Goal: Submit feedback/report problem: Provide input to the site owners about the experience or issues

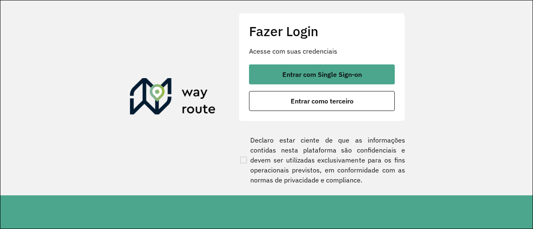
drag, startPoint x: 0, startPoint y: 0, endPoint x: 417, endPoint y: 67, distance: 422.3
click at [440, 60] on section "Fazer Login Acesse com suas credenciais Entrar com Single Sign-on Entrar como t…" at bounding box center [266, 97] width 532 height 195
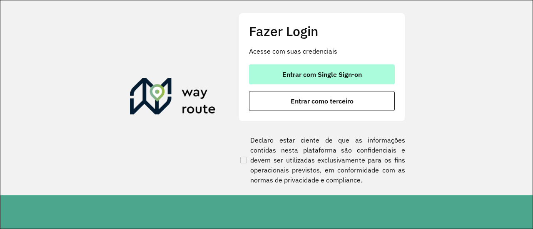
click at [366, 70] on button "Entrar com Single Sign-on" at bounding box center [322, 75] width 146 height 20
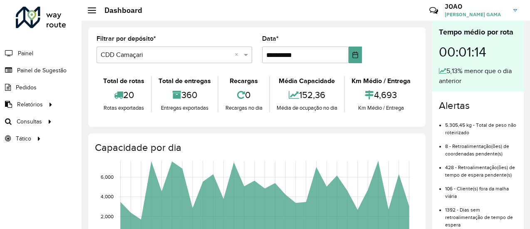
click at [487, 5] on h3 "JOAO" at bounding box center [476, 6] width 62 height 8
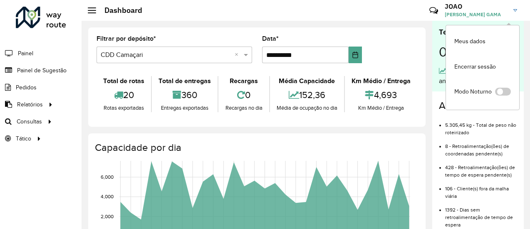
click at [487, 5] on h3 "JOAO" at bounding box center [476, 6] width 62 height 8
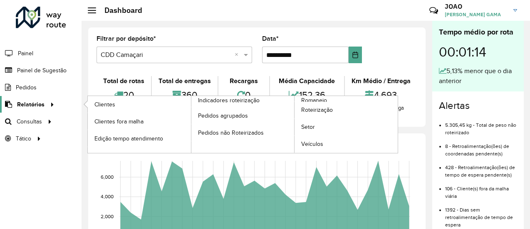
click at [45, 103] on div at bounding box center [51, 104] width 12 height 9
click at [320, 125] on link "Setor" at bounding box center [346, 127] width 103 height 17
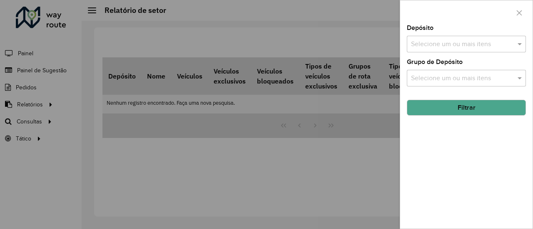
click at [477, 48] on input "text" at bounding box center [462, 45] width 107 height 10
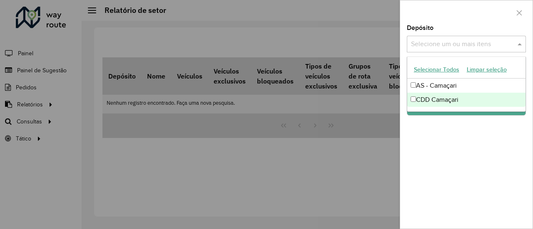
click at [435, 137] on div "Depósito Selecione um ou mais itens Grupo de Depósito Selecione um ou mais iten…" at bounding box center [466, 127] width 132 height 204
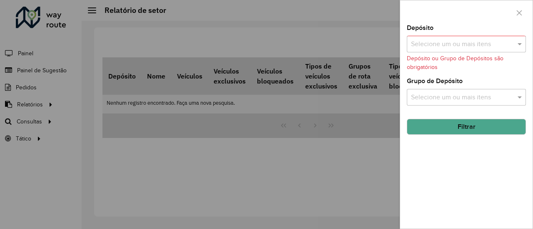
click at [465, 92] on div "Selecione um ou mais itens" at bounding box center [466, 97] width 119 height 17
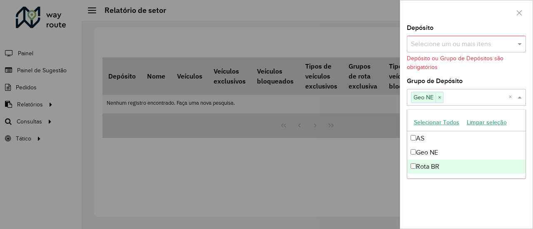
click at [429, 208] on div "Depósito Selecione um ou mais itens Depósito ou Grupo de Depósitos são obrigató…" at bounding box center [466, 127] width 132 height 204
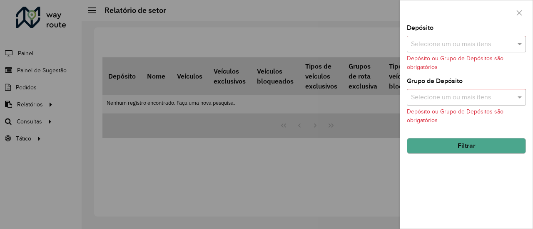
click at [501, 45] on input "text" at bounding box center [462, 45] width 107 height 10
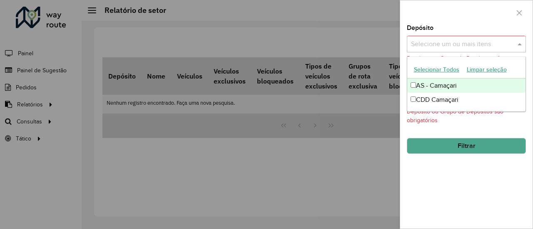
click at [485, 42] on input "text" at bounding box center [462, 45] width 107 height 10
click at [525, 14] on button "button" at bounding box center [518, 12] width 13 height 13
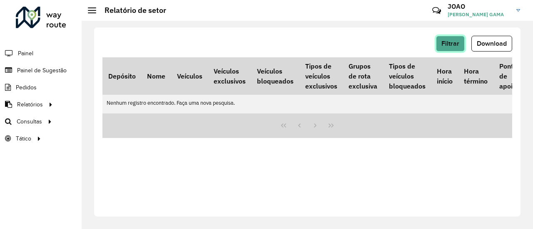
click at [453, 43] on span "Filtrar" at bounding box center [450, 43] width 18 height 7
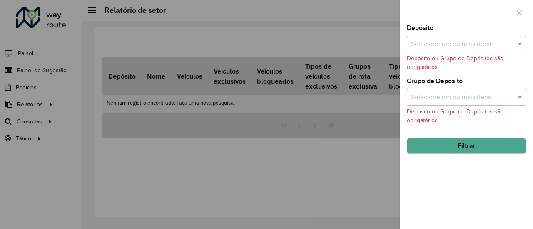
click at [437, 49] on input "text" at bounding box center [462, 45] width 107 height 10
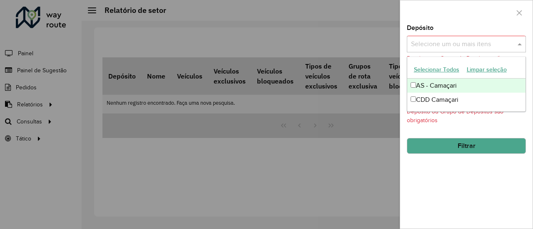
click at [451, 41] on input "text" at bounding box center [462, 45] width 107 height 10
drag, startPoint x: 437, startPoint y: 171, endPoint x: 441, endPoint y: 164, distance: 8.2
click at [438, 171] on div "Depósito Selecione um ou mais itens Depósito ou Grupo de Depósitos são obrigató…" at bounding box center [466, 127] width 132 height 204
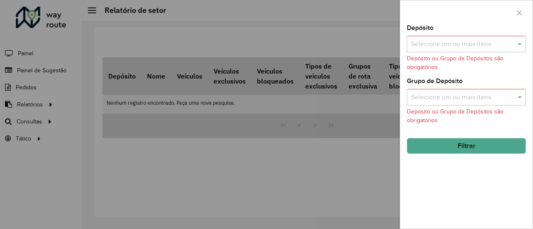
click at [437, 94] on input "text" at bounding box center [462, 98] width 107 height 10
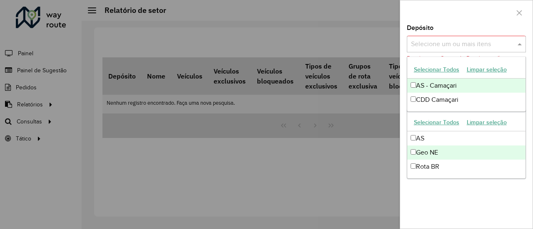
click at [429, 43] on input "text" at bounding box center [462, 45] width 107 height 10
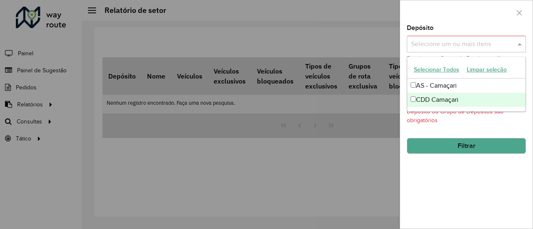
click at [429, 189] on div "Depósito Selecione um ou mais itens Depósito ou Grupo de Depósitos são obrigató…" at bounding box center [466, 127] width 132 height 204
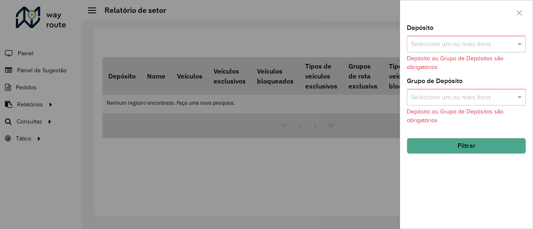
click at [464, 98] on input "text" at bounding box center [462, 98] width 107 height 10
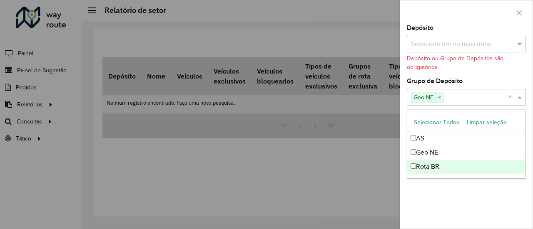
click at [423, 198] on div "Depósito Selecione um ou mais itens Depósito ou Grupo de Depósitos são obrigató…" at bounding box center [466, 127] width 132 height 204
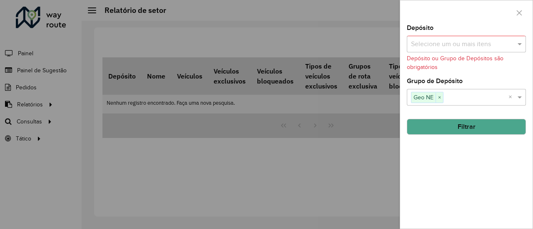
click at [453, 127] on button "Filtrar" at bounding box center [466, 127] width 119 height 16
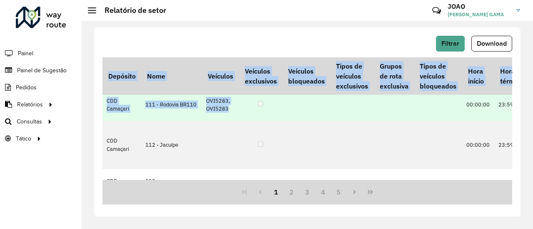
drag, startPoint x: 261, startPoint y: 180, endPoint x: 298, endPoint y: 177, distance: 37.6
click at [305, 177] on div "Depósito Nome Veículos Veículos exclusivos Veículos bloqueados Tipos de veículo…" at bounding box center [306, 130] width 409 height 147
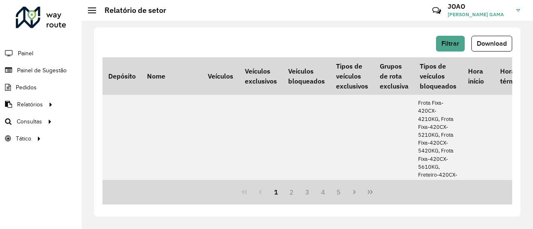
click at [349, 32] on div "Filtrar Download Depósito Nome Veículos Veículos exclusivos Veículos bloqueados…" at bounding box center [307, 121] width 426 height 189
click at [447, 13] on span "[PERSON_NAME] GAMA" at bounding box center [478, 14] width 62 height 7
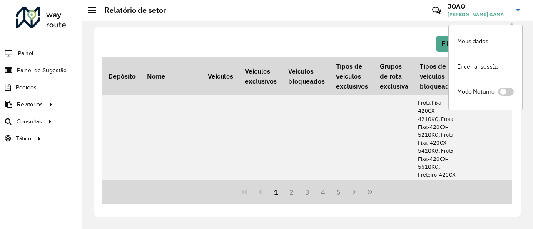
click at [427, 11] on icon at bounding box center [436, 11] width 18 height 18
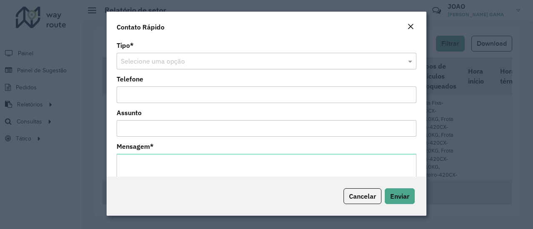
click at [191, 64] on input "text" at bounding box center [258, 62] width 275 height 10
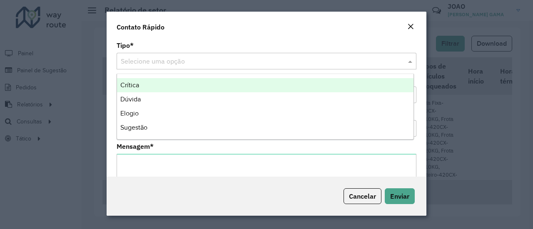
click at [214, 31] on div "Contato Rápido" at bounding box center [267, 25] width 320 height 27
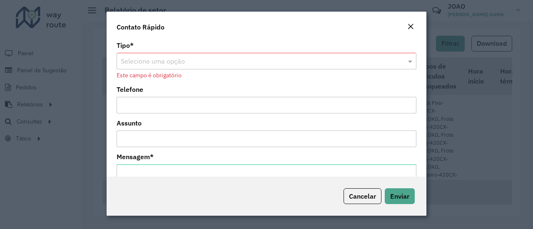
click at [411, 27] on em "Close" at bounding box center [410, 26] width 7 height 7
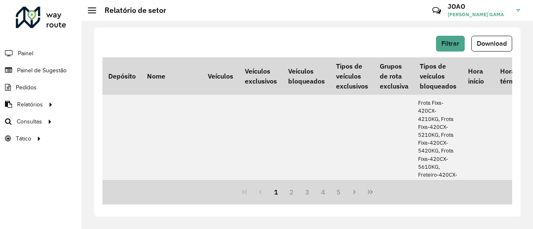
click at [427, 11] on icon at bounding box center [436, 11] width 18 height 18
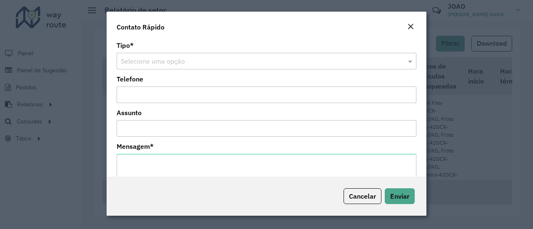
drag, startPoint x: 216, startPoint y: 60, endPoint x: 209, endPoint y: 61, distance: 6.8
click at [215, 60] on input "text" at bounding box center [258, 62] width 275 height 10
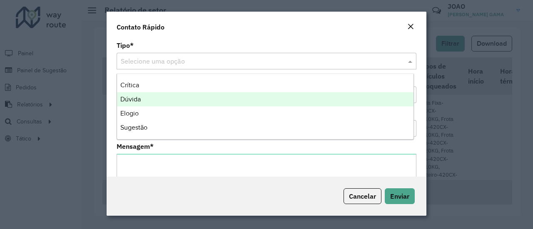
click at [134, 100] on span "Dúvida" at bounding box center [130, 99] width 20 height 7
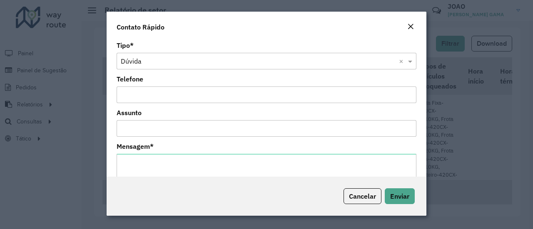
click at [159, 93] on input "Telefone" at bounding box center [267, 95] width 300 height 17
type input "**********"
click at [171, 131] on input "Assunto" at bounding box center [267, 128] width 300 height 17
type input "**********"
click at [191, 148] on div "Mensagem *" at bounding box center [267, 171] width 300 height 55
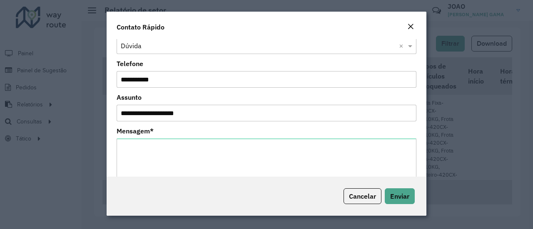
scroll to position [37, 0]
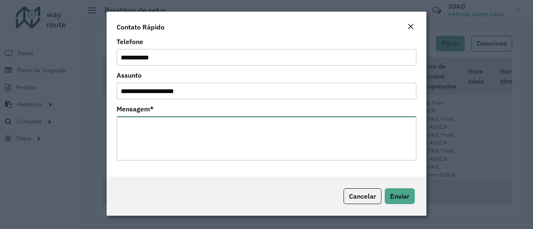
click at [176, 131] on textarea "Mensagem *" at bounding box center [267, 139] width 300 height 44
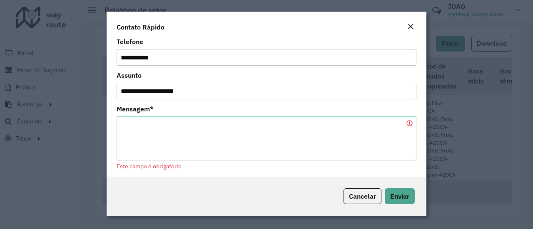
click at [199, 91] on input "**********" at bounding box center [267, 91] width 300 height 17
click at [136, 128] on textarea "Mensagem *" at bounding box center [267, 139] width 300 height 44
click at [212, 88] on input "**********" at bounding box center [267, 91] width 300 height 17
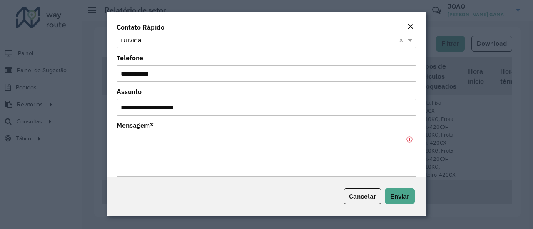
scroll to position [0, 0]
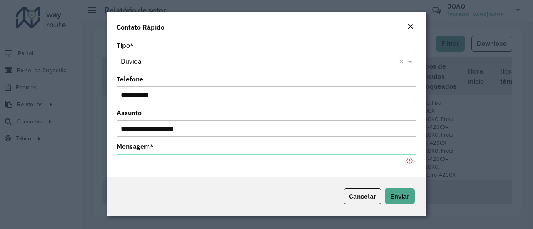
click at [413, 28] on em "Close" at bounding box center [410, 26] width 7 height 7
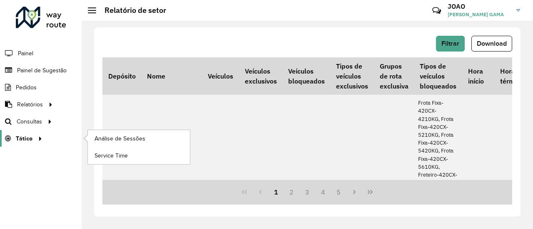
click at [34, 140] on div at bounding box center [38, 138] width 12 height 9
click at [122, 154] on span "Service Time" at bounding box center [111, 155] width 35 height 9
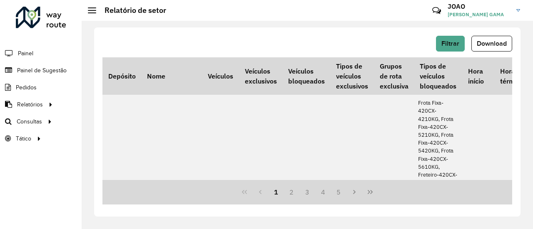
click at [46, 50] on li "Painel" at bounding box center [41, 53] width 82 height 17
click at [21, 52] on span "Painel" at bounding box center [26, 53] width 17 height 9
click at [447, 8] on h3 "JOAO" at bounding box center [478, 6] width 62 height 8
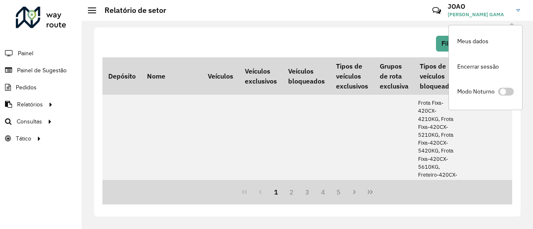
click at [503, 92] on span at bounding box center [506, 92] width 16 height 8
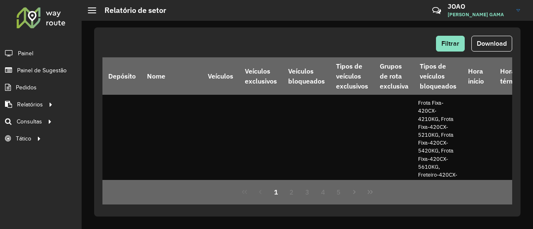
click at [509, 13] on span "[PERSON_NAME] GAMA" at bounding box center [478, 14] width 62 height 7
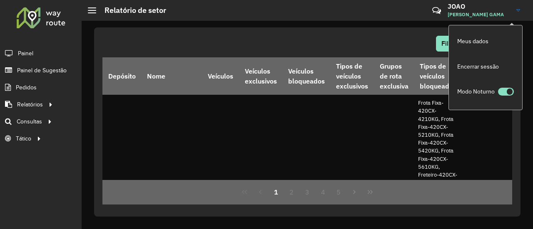
click at [504, 92] on span at bounding box center [506, 92] width 16 height 8
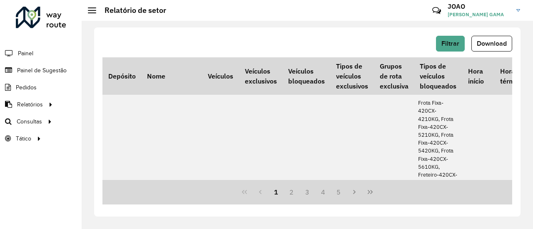
click at [427, 11] on icon at bounding box center [436, 11] width 18 height 18
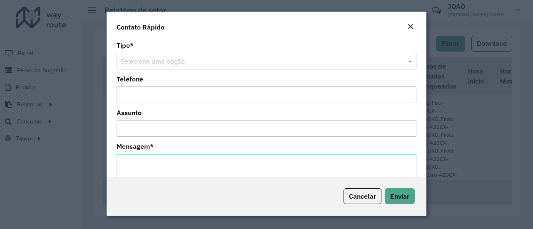
click at [241, 62] on input "text" at bounding box center [258, 62] width 275 height 10
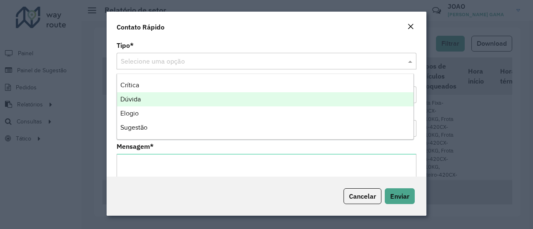
click at [169, 97] on div "Dúvida" at bounding box center [265, 99] width 296 height 14
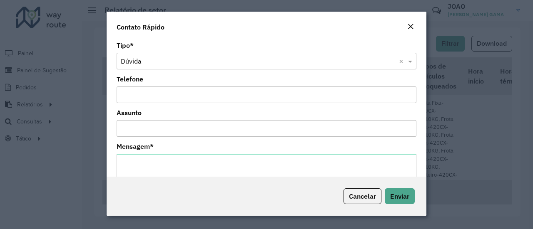
click at [166, 99] on input "Telefone" at bounding box center [267, 95] width 300 height 17
type input "**********"
type input "****"
click at [409, 30] on div "Close" at bounding box center [410, 27] width 7 height 10
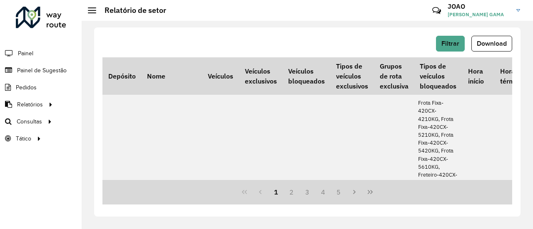
click at [99, 12] on h2 "Relatório de setor" at bounding box center [131, 10] width 70 height 9
click at [97, 12] on h2 "Relatório de setor" at bounding box center [131, 10] width 70 height 9
click at [96, 11] on h2 "Relatório de setor" at bounding box center [131, 10] width 70 height 9
click at [94, 11] on div at bounding box center [92, 10] width 8 height 6
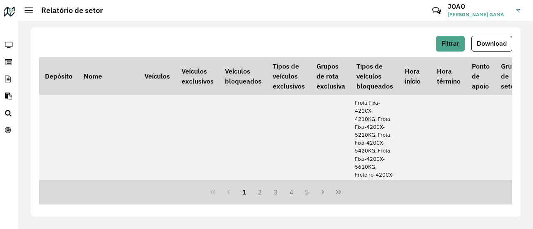
click at [25, 12] on div at bounding box center [29, 10] width 8 height 6
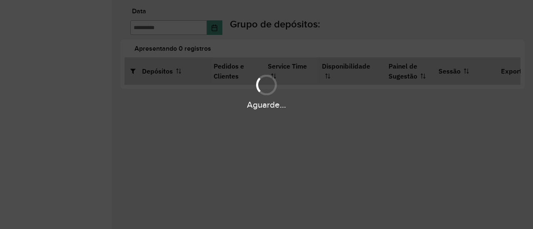
type input "**********"
